Goal: Entertainment & Leisure: Consume media (video, audio)

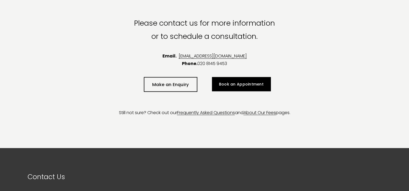
scroll to position [945, 0]
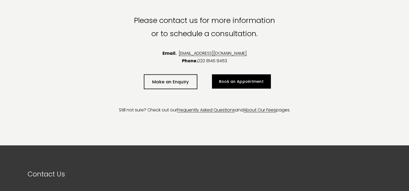
type input "100"
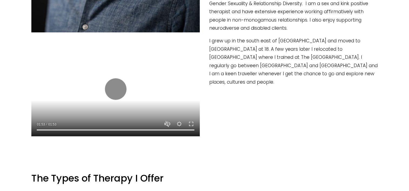
scroll to position [353, 0]
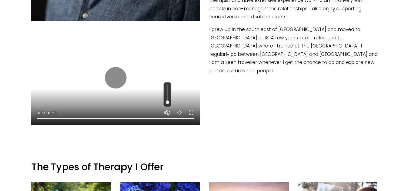
click at [167, 113] on button "Unmute Mute" at bounding box center [167, 113] width 6 height 6
type input "1"
click at [117, 77] on button "Play" at bounding box center [116, 78] width 22 height 22
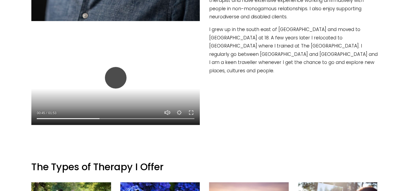
click at [122, 79] on button "Play" at bounding box center [116, 78] width 22 height 22
click at [82, 118] on input "Seek" at bounding box center [116, 119] width 158 height 4
click at [117, 77] on button "Play" at bounding box center [116, 78] width 22 height 22
click at [75, 118] on input "Seek" at bounding box center [116, 119] width 158 height 4
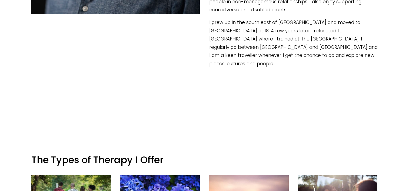
scroll to position [361, 0]
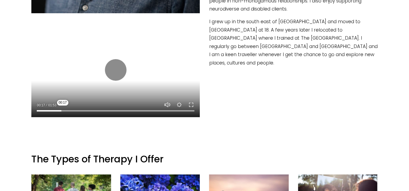
click at [63, 109] on input "Seek" at bounding box center [116, 111] width 158 height 4
click at [119, 71] on button "Play" at bounding box center [116, 70] width 22 height 22
type input "34.08"
